Goal: Task Accomplishment & Management: Use online tool/utility

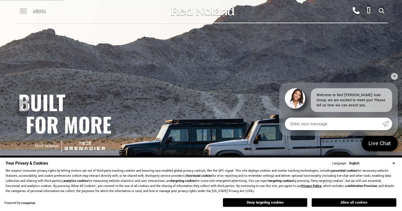
click at [335, 203] on button "Allow all cookies" at bounding box center [354, 202] width 85 height 8
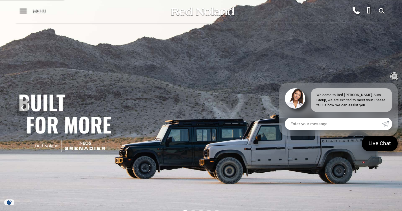
click at [396, 75] on link "✕" at bounding box center [394, 76] width 7 height 7
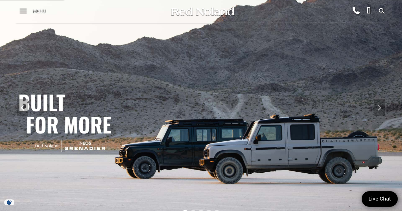
click at [22, 9] on span at bounding box center [23, 9] width 7 height 1
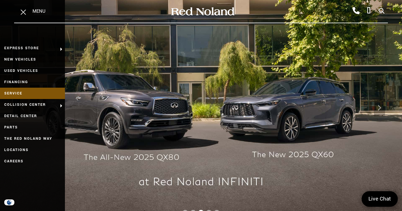
click at [16, 93] on link "Service" at bounding box center [32, 92] width 65 height 11
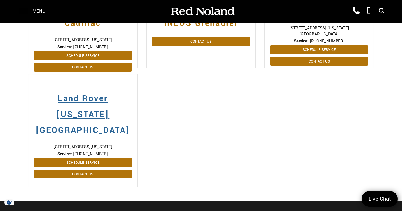
scroll to position [223, 0]
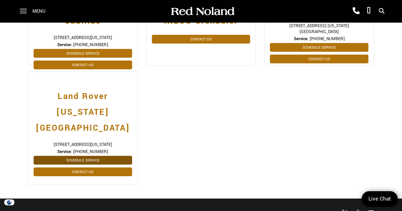
click at [85, 156] on link "Schedule Service" at bounding box center [83, 160] width 98 height 9
